Goal: Task Accomplishment & Management: Use online tool/utility

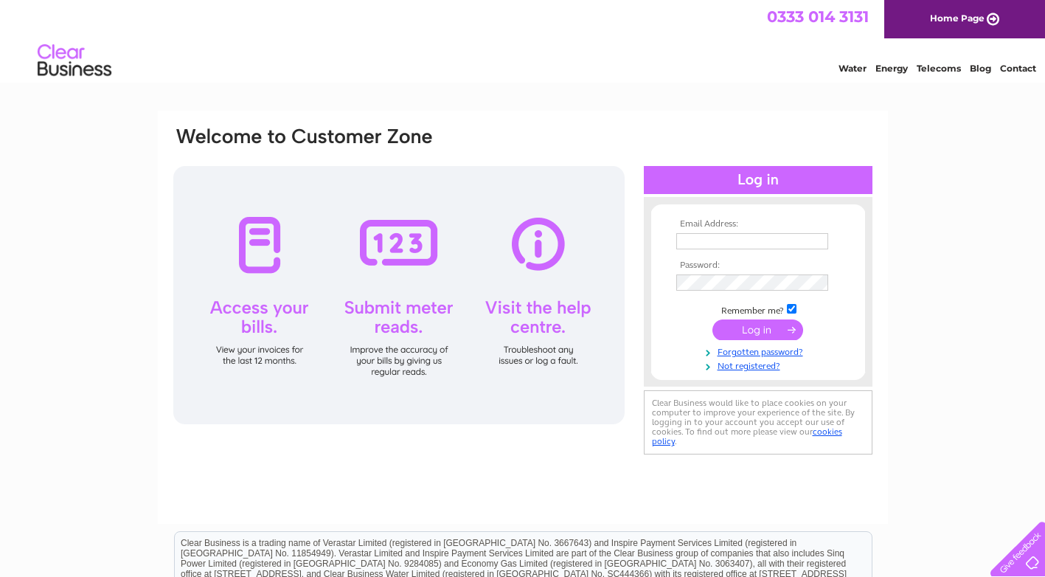
type input "dunningnisa@yahoo.co.uk"
click at [740, 331] on input "submit" at bounding box center [758, 329] width 91 height 21
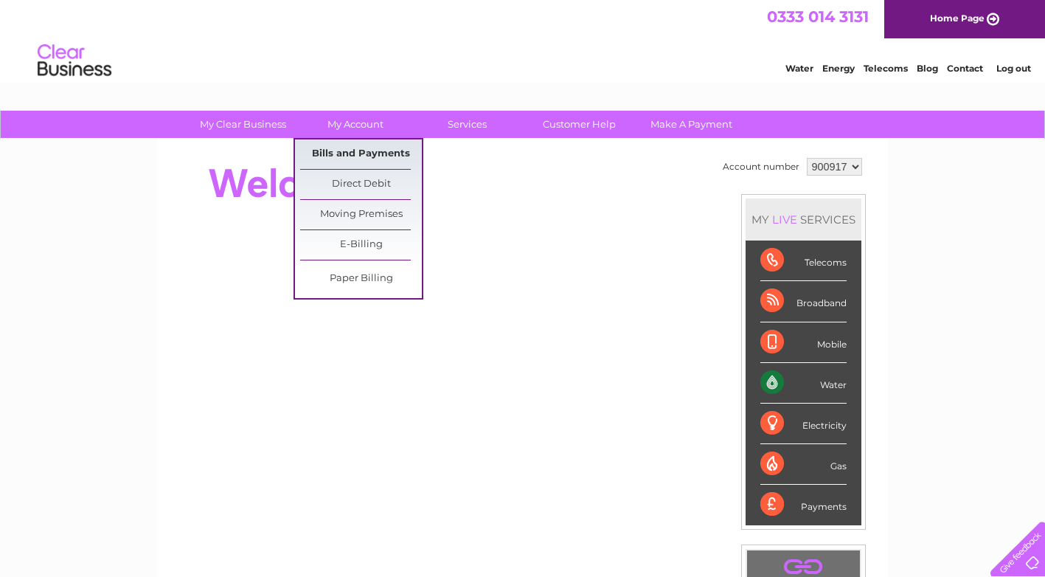
click at [350, 150] on link "Bills and Payments" at bounding box center [361, 154] width 122 height 30
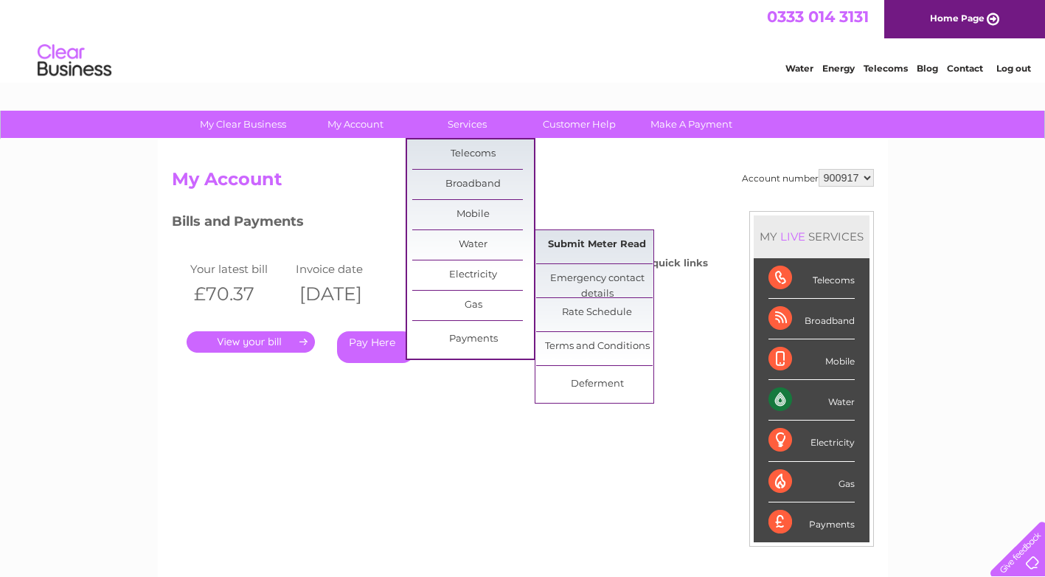
click at [606, 244] on link "Submit Meter Read" at bounding box center [597, 245] width 122 height 30
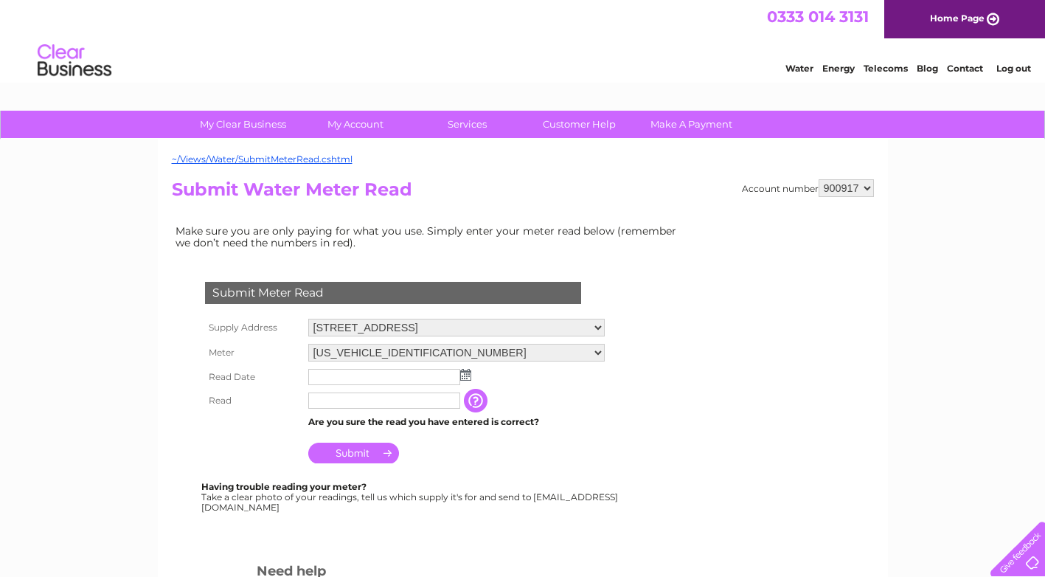
click at [467, 378] on img at bounding box center [465, 375] width 11 height 12
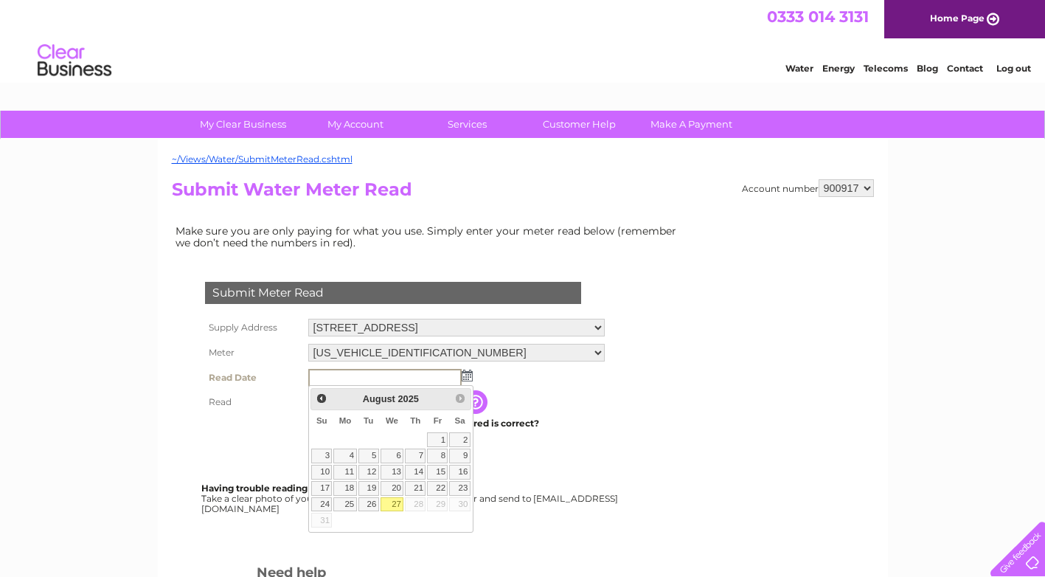
click at [394, 502] on link "27" at bounding box center [393, 504] width 24 height 15
type input "2025/08/27"
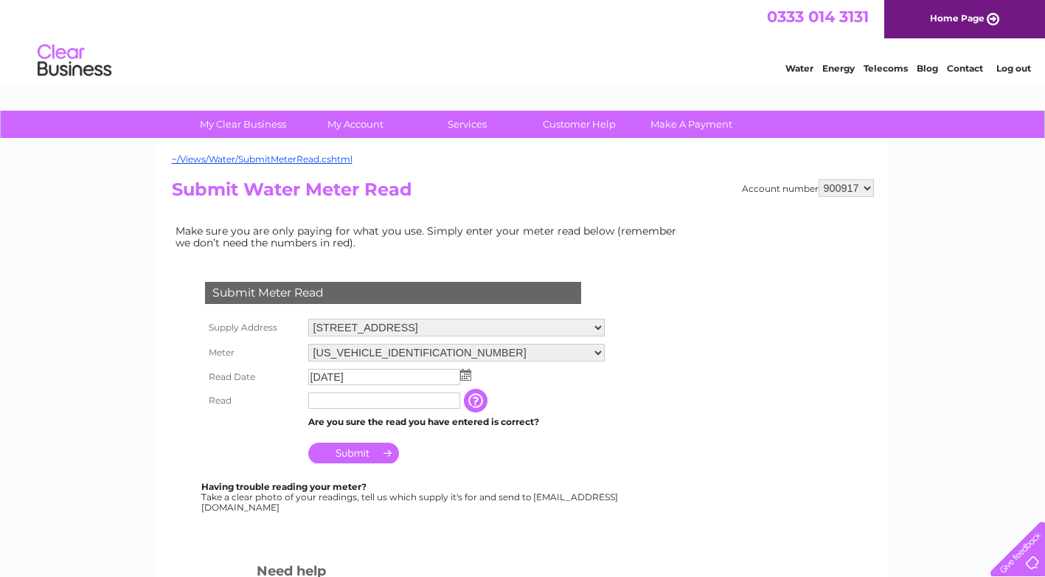
click at [358, 411] on td at bounding box center [384, 401] width 159 height 24
click at [415, 398] on input "text" at bounding box center [384, 401] width 153 height 18
type input "00072"
click at [480, 403] on input "button" at bounding box center [479, 402] width 27 height 24
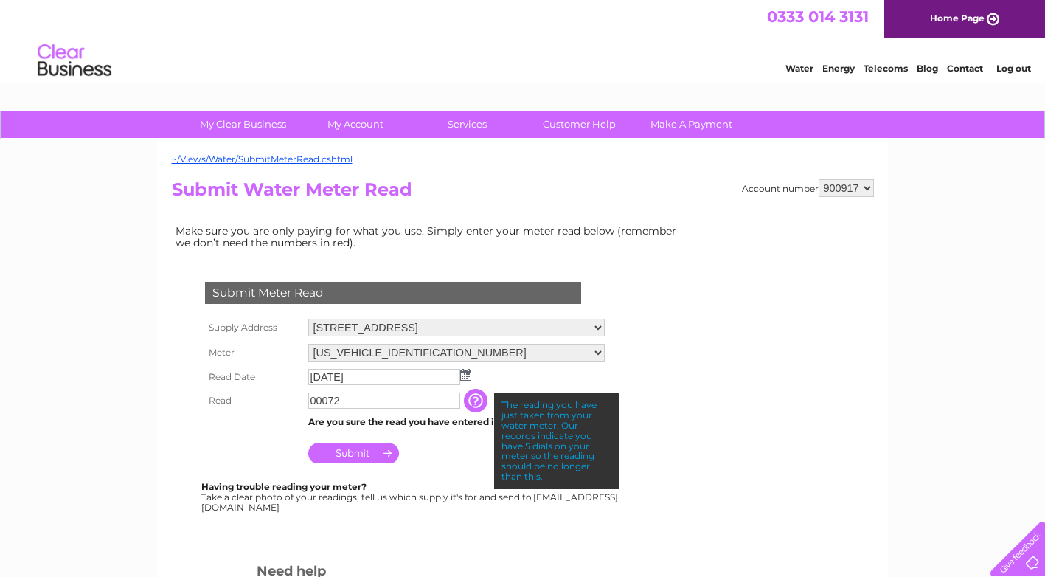
click at [463, 454] on td "Submit" at bounding box center [457, 449] width 304 height 35
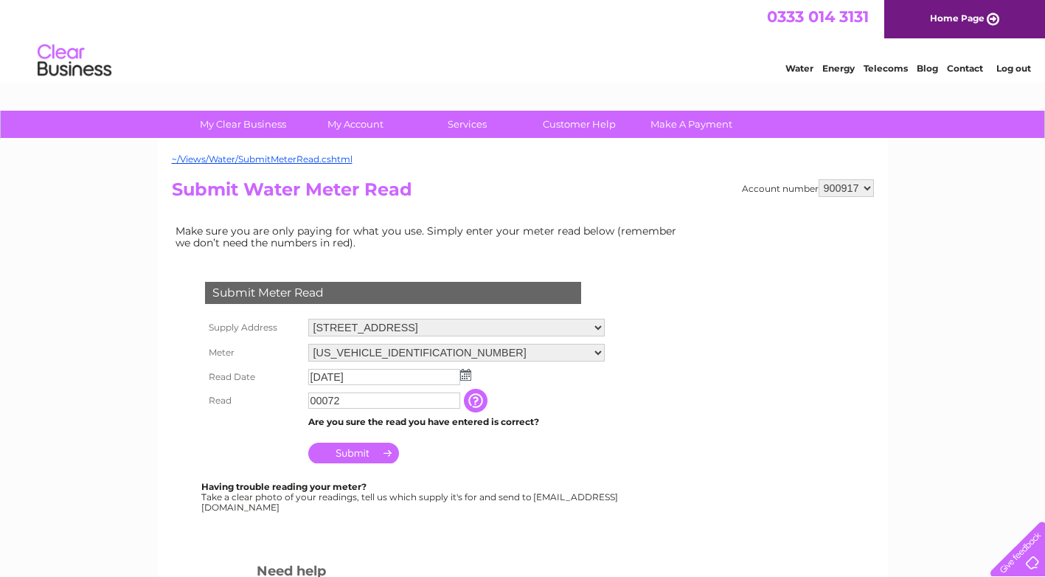
click at [343, 449] on input "Submit" at bounding box center [353, 453] width 91 height 21
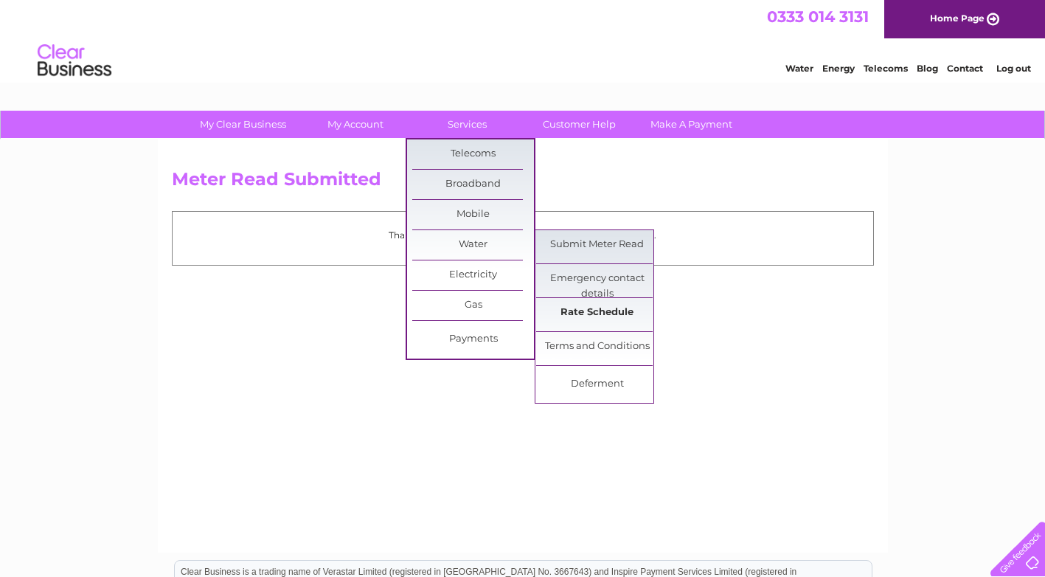
click at [582, 307] on link "Rate Schedule" at bounding box center [597, 313] width 122 height 30
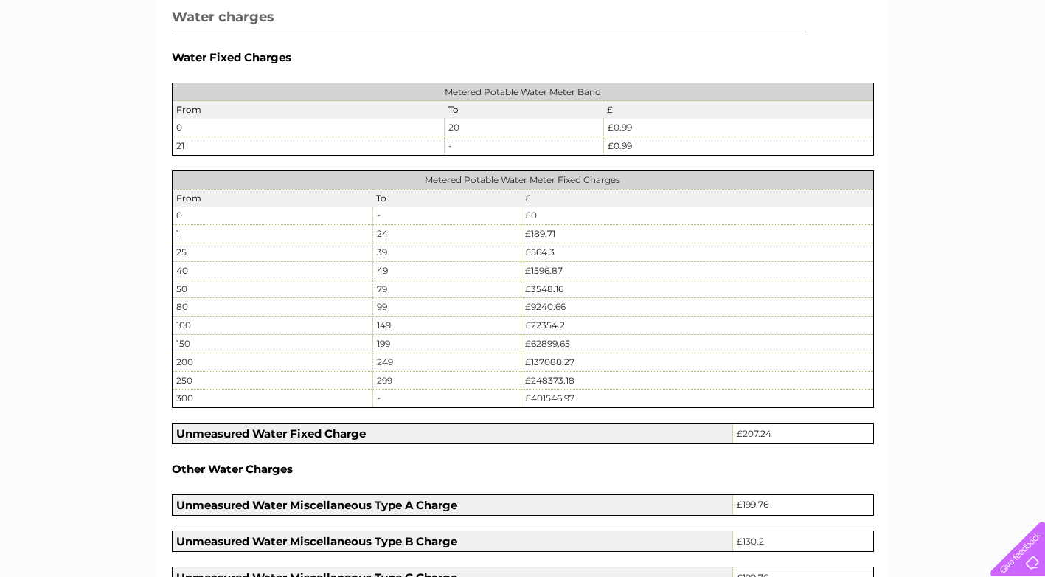
scroll to position [738, 0]
